Goal: Check status: Check status

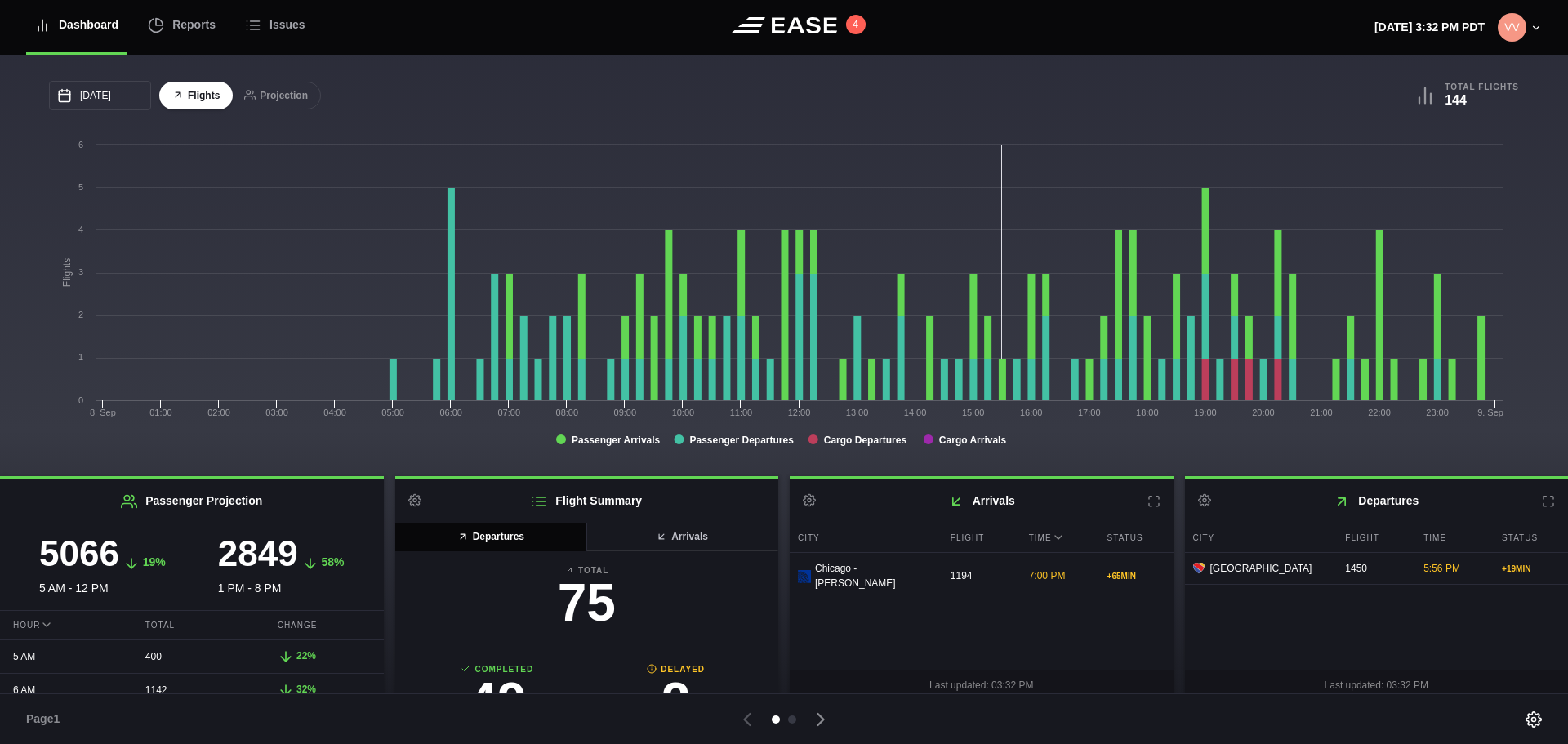
click at [1541, 505] on icon at bounding box center [1547, 501] width 13 height 13
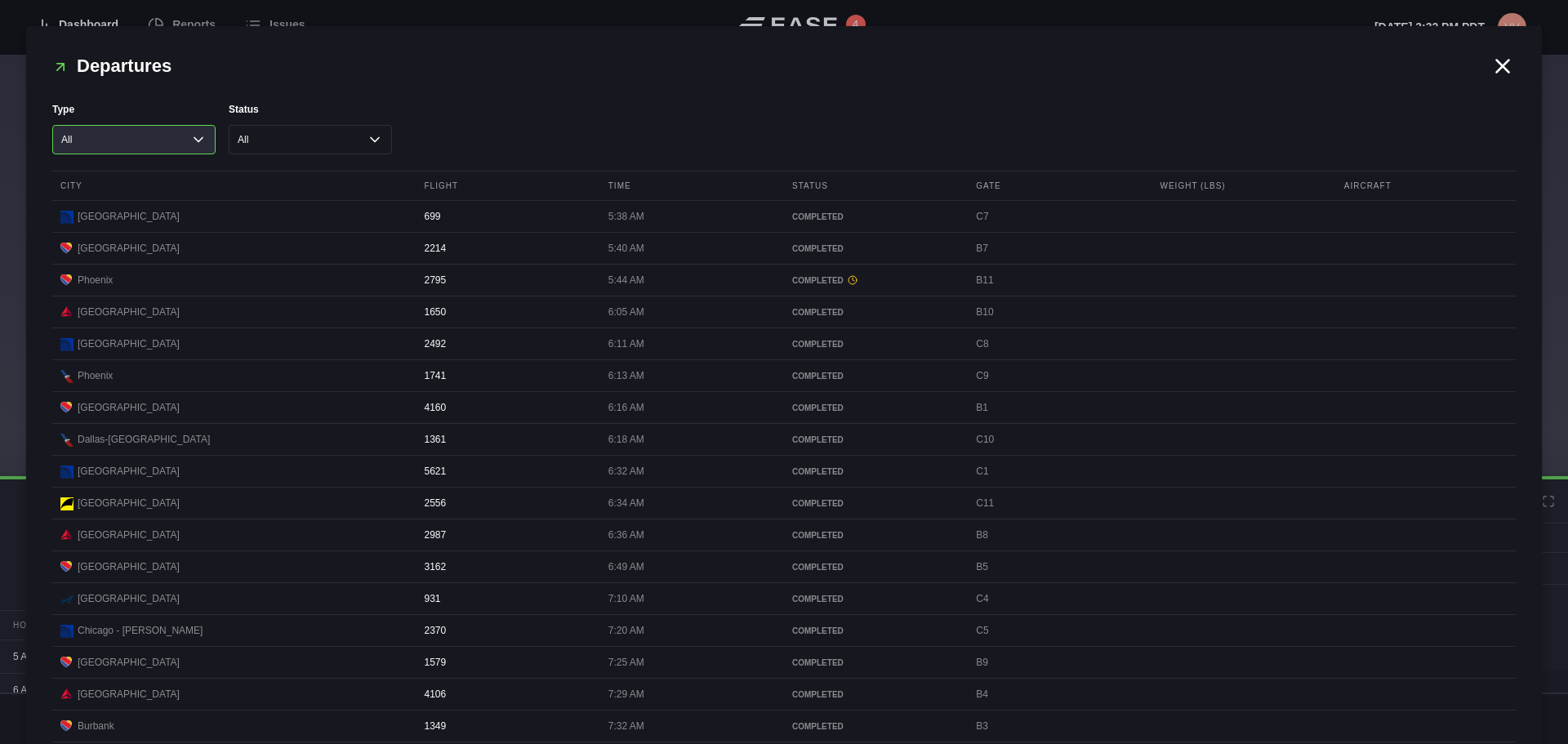
click at [172, 152] on select "All Cargo Passenger" at bounding box center [134, 140] width 164 height 29
select select "passenger"
click at [52, 125] on select "All Cargo Passenger" at bounding box center [134, 140] width 164 height 29
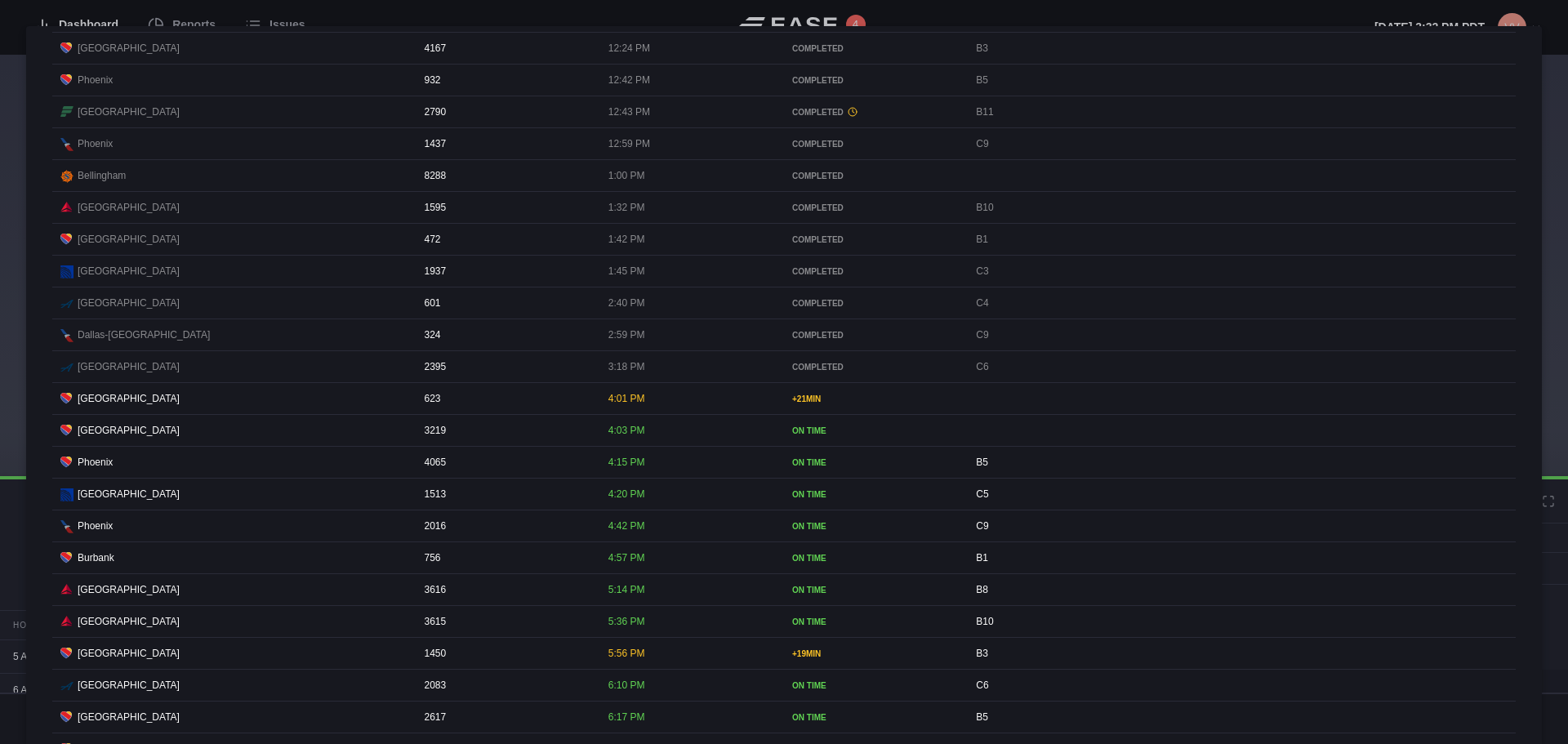
scroll to position [1471, 0]
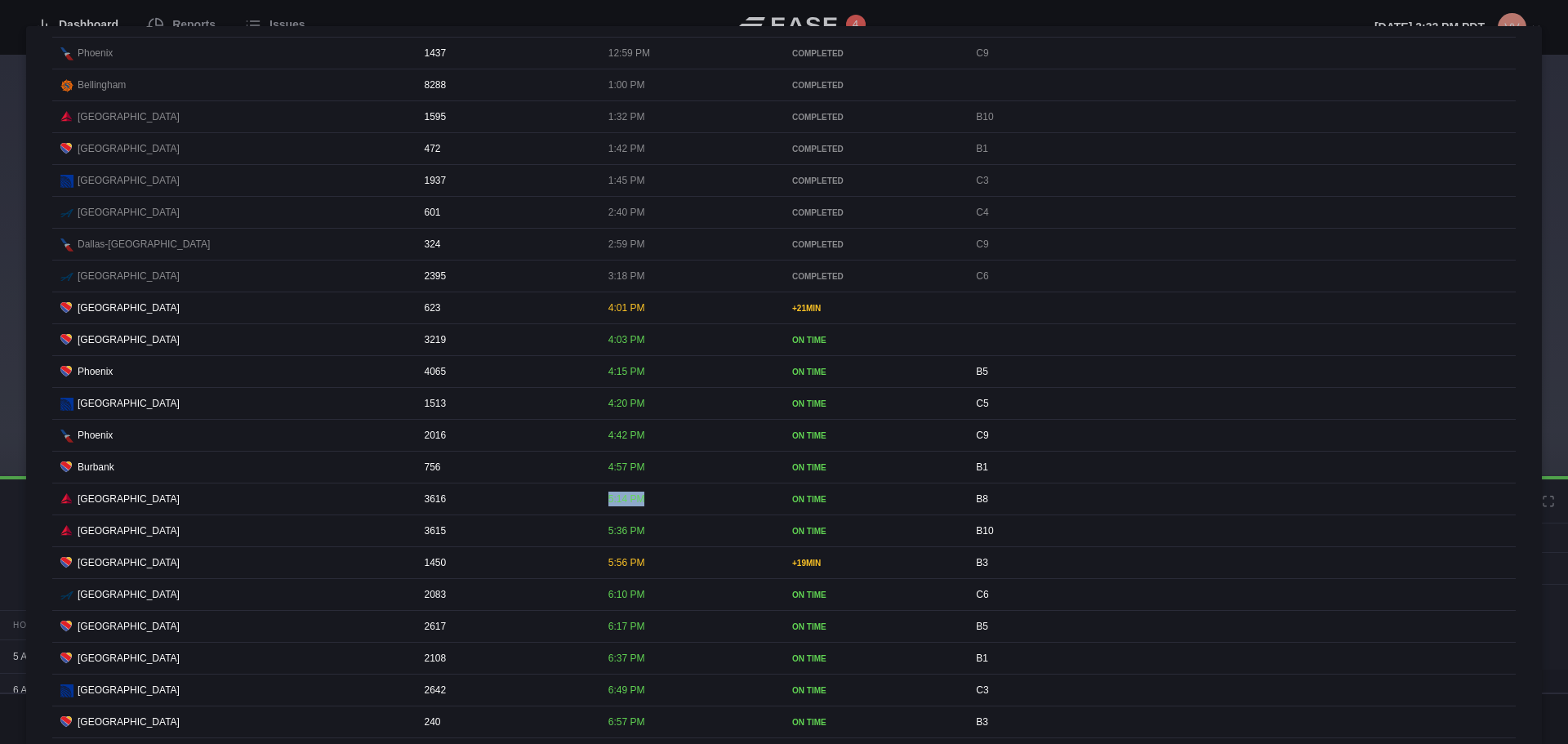
drag, startPoint x: 595, startPoint y: 549, endPoint x: 667, endPoint y: 549, distance: 72.0
click at [667, 515] on div "[GEOGRAPHIC_DATA] 3616 5:14 PM ON TIME B8" at bounding box center [784, 499] width 1463 height 32
drag, startPoint x: 962, startPoint y: 546, endPoint x: 984, endPoint y: 547, distance: 22.0
click at [984, 515] on div "[GEOGRAPHIC_DATA] 3616 5:14 PM ON TIME B8" at bounding box center [784, 499] width 1463 height 32
click at [1006, 514] on div "B8" at bounding box center [1057, 499] width 180 height 31
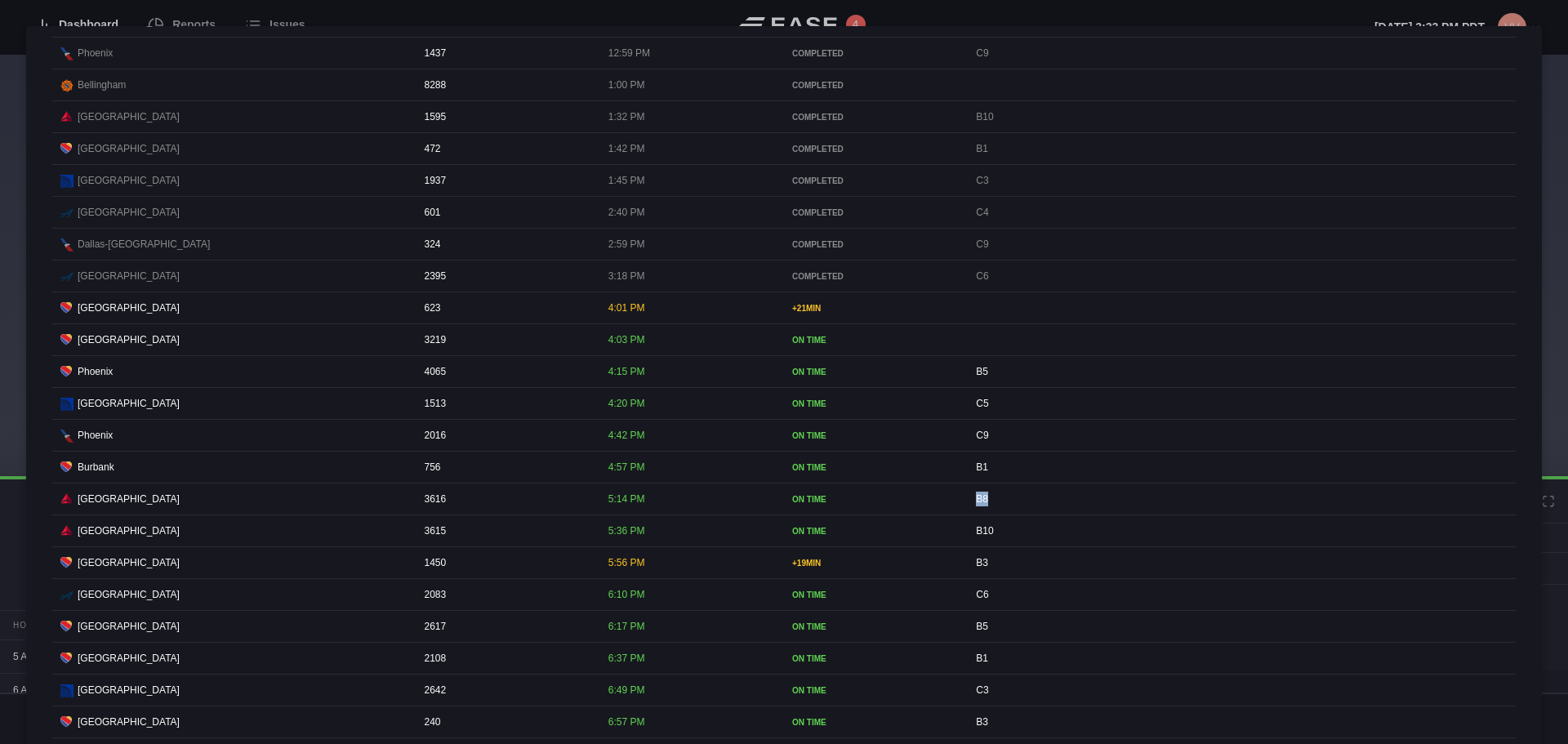
drag, startPoint x: 963, startPoint y: 548, endPoint x: 991, endPoint y: 549, distance: 28.0
click at [991, 514] on div "B8" at bounding box center [1057, 499] width 180 height 31
click at [1433, 11] on div at bounding box center [784, 372] width 1568 height 744
